Goal: Information Seeking & Learning: Check status

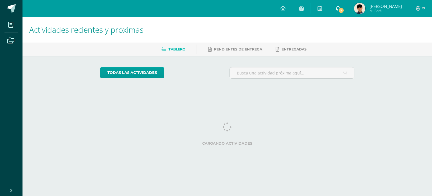
click at [344, 11] on span "7" at bounding box center [341, 10] width 6 height 6
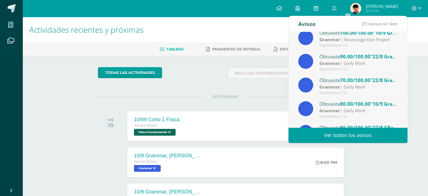
scroll to position [6, 0]
click at [351, 84] on div "Grammar | Daily Work" at bounding box center [358, 87] width 78 height 6
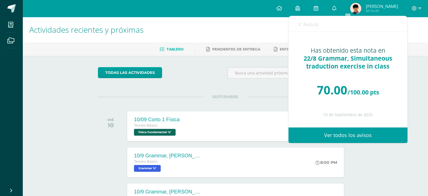
click at [302, 21] on link "Avisos" at bounding box center [308, 24] width 20 height 16
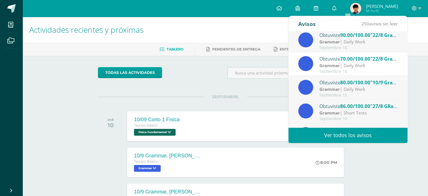
scroll to position [30, 0]
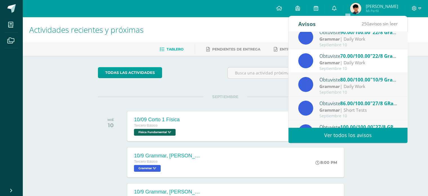
click at [336, 67] on div "Septiembre 10" at bounding box center [358, 68] width 78 height 5
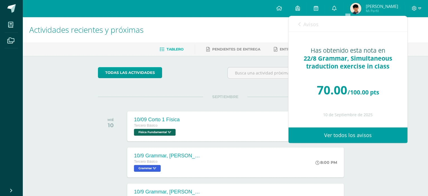
click at [309, 24] on span "Avisos" at bounding box center [310, 24] width 15 height 7
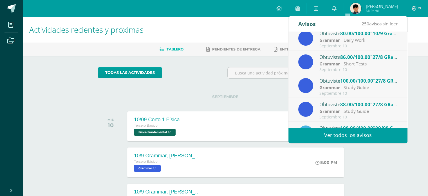
scroll to position [93, 0]
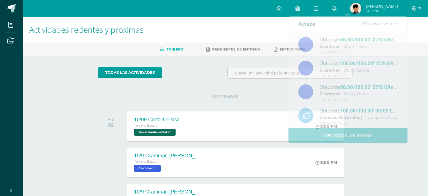
click at [372, 14] on span "Ian Roberto Mi Perfil" at bounding box center [374, 8] width 50 height 11
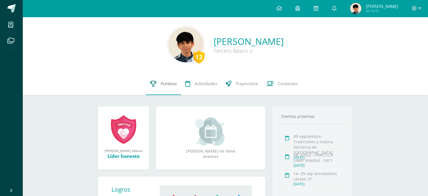
click at [155, 81] on icon at bounding box center [153, 83] width 6 height 6
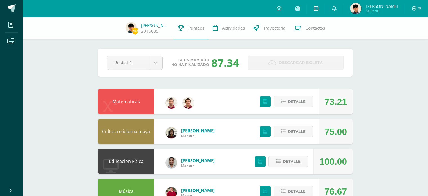
click at [325, 12] on link at bounding box center [316, 8] width 18 height 17
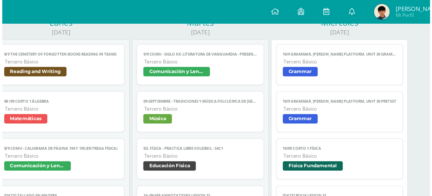
scroll to position [80, 0]
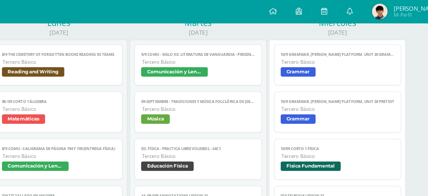
click at [236, 57] on span "Comunicación y Lenguaje" at bounding box center [225, 52] width 82 height 8
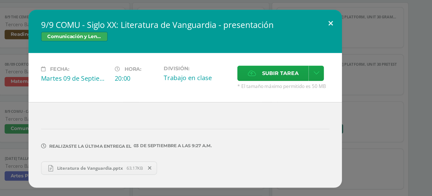
click at [322, 41] on button at bounding box center [321, 43] width 16 height 19
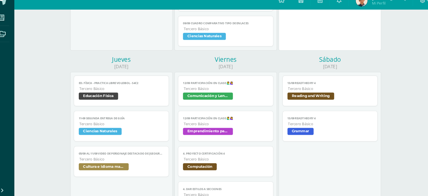
scroll to position [262, 0]
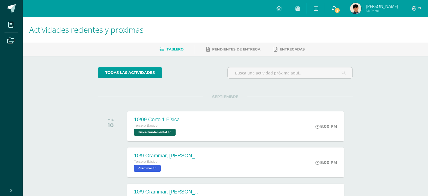
click at [340, 7] on span "2" at bounding box center [337, 10] width 6 height 6
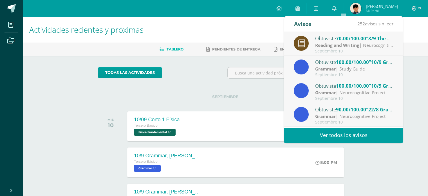
click at [334, 69] on strong "Grammar" at bounding box center [325, 69] width 21 height 6
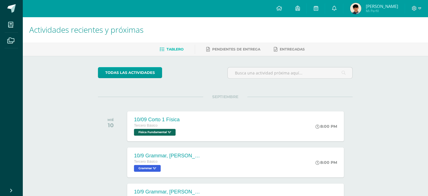
click at [383, 14] on span "Ian Roberto Mi Perfil" at bounding box center [374, 8] width 50 height 11
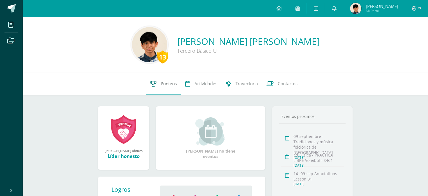
click at [163, 83] on span "Punteos" at bounding box center [169, 83] width 16 height 6
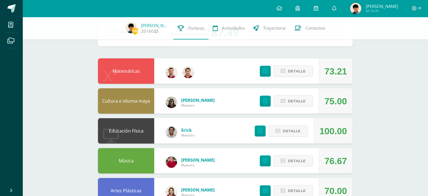
scroll to position [33, 0]
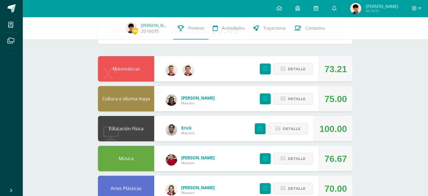
click at [289, 104] on div "Detalle" at bounding box center [284, 98] width 67 height 25
click at [288, 102] on span "Detalle" at bounding box center [297, 98] width 18 height 10
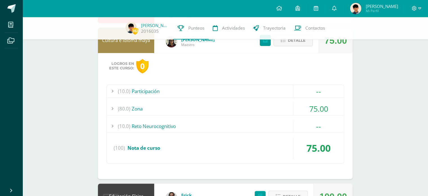
scroll to position [91, 0]
click at [261, 104] on div "(80.0) Zona" at bounding box center [225, 108] width 237 height 13
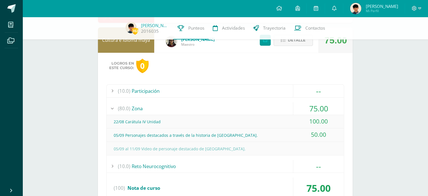
click at [253, 107] on div "(80.0) Zona" at bounding box center [225, 108] width 237 height 13
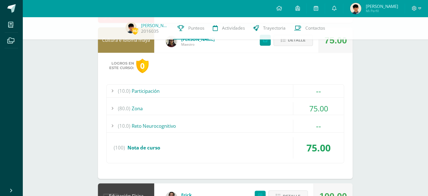
click at [253, 107] on div "(80.0) Zona" at bounding box center [225, 108] width 237 height 13
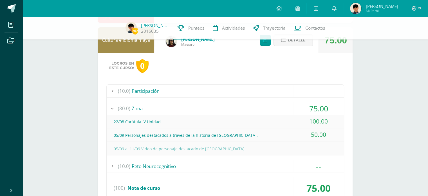
click at [233, 118] on div "22/08 Carátula IV Unidad" at bounding box center [225, 121] width 237 height 13
click at [236, 110] on div "(80.0) Zona" at bounding box center [225, 108] width 237 height 13
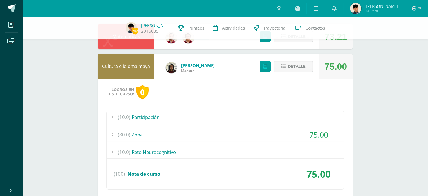
scroll to position [64, 0]
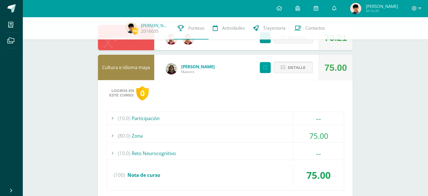
click at [301, 63] on span "Detalle" at bounding box center [297, 67] width 18 height 10
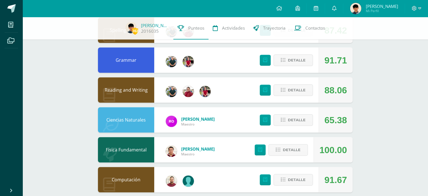
scroll to position [377, 0]
